Goal: Task Accomplishment & Management: Manage account settings

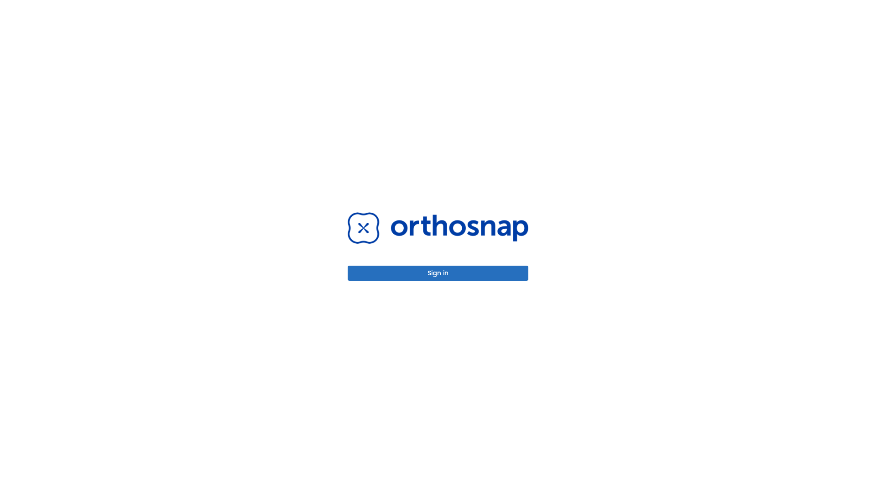
click at [438, 273] on button "Sign in" at bounding box center [438, 273] width 181 height 15
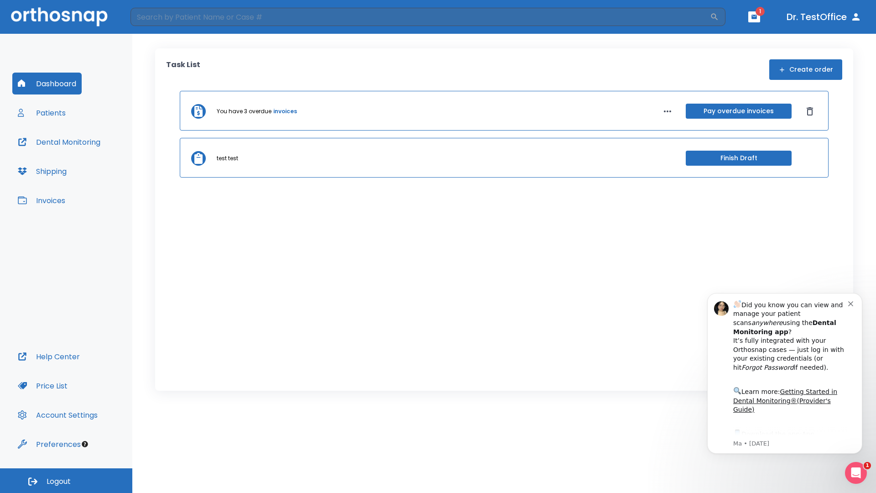
click at [66, 480] on span "Logout" at bounding box center [59, 481] width 24 height 10
